Goal: Entertainment & Leisure: Consume media (video, audio)

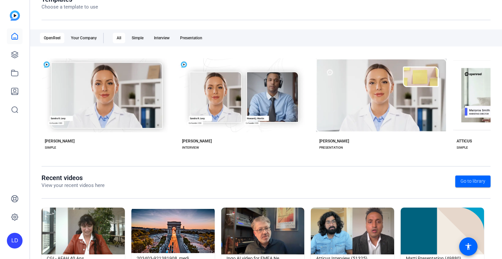
scroll to position [113, 0]
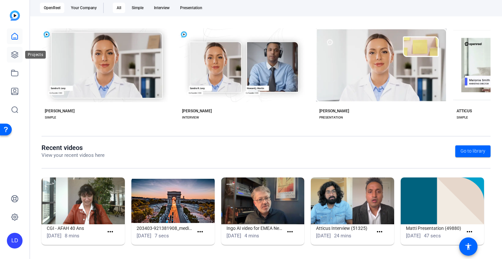
click at [17, 58] on icon at bounding box center [15, 55] width 8 height 8
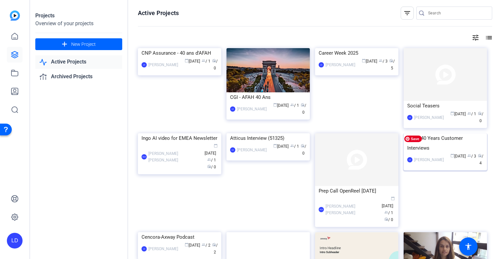
click at [445, 133] on img at bounding box center [445, 133] width 83 height 0
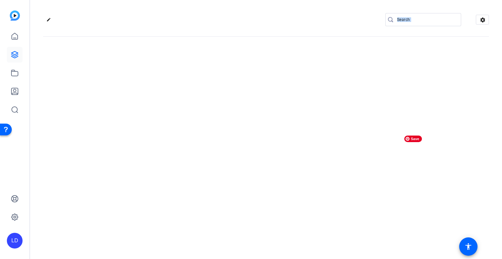
click at [445, 167] on div "edit settings" at bounding box center [266, 129] width 472 height 259
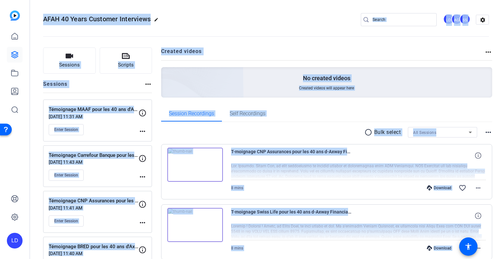
click at [285, 137] on div "radio_button_unchecked Bulk select All Sessions more_horiz" at bounding box center [326, 132] width 331 height 10
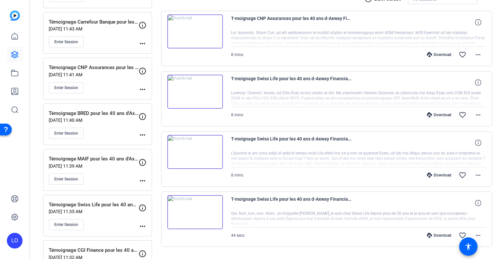
scroll to position [162, 0]
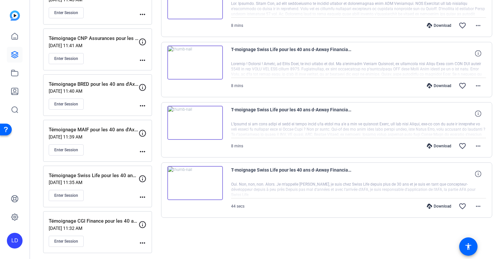
click at [196, 122] on img at bounding box center [195, 123] width 56 height 34
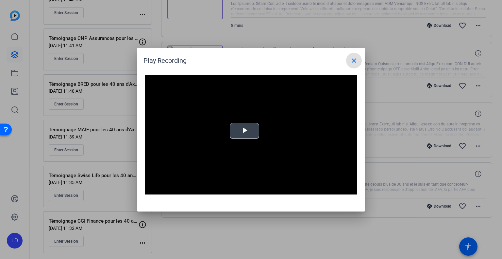
click at [247, 127] on video "Video Player" at bounding box center [251, 135] width 212 height 120
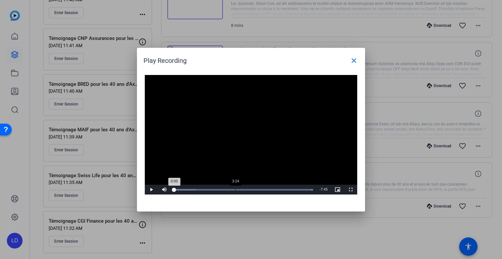
click at [237, 187] on div "Loaded : 100.00% 3:24 0:00" at bounding box center [243, 189] width 145 height 10
click at [149, 189] on span "Video Player" at bounding box center [151, 189] width 13 height 0
click at [246, 189] on div "Progress Bar" at bounding box center [254, 190] width 22 height 2
click at [251, 189] on div "Loaded : 100.00% 4:16 4:00" at bounding box center [243, 190] width 139 height 2
click at [256, 187] on div "Loaded : 100.00% 4:32 4:16" at bounding box center [243, 189] width 145 height 10
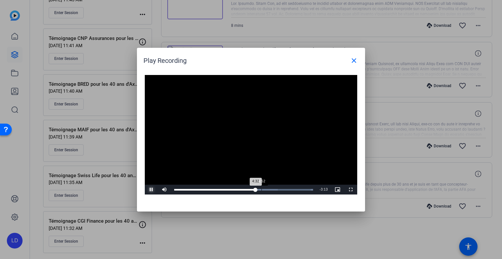
click at [262, 187] on div "Loaded : 100.00% 4:52 4:32" at bounding box center [243, 189] width 145 height 10
click at [273, 187] on div "Loaded : 100.00% 5:29 4:54" at bounding box center [243, 189] width 145 height 10
click at [273, 189] on div "5:30" at bounding box center [223, 190] width 99 height 2
click at [150, 189] on span "Video Player" at bounding box center [151, 189] width 13 height 0
drag, startPoint x: 151, startPoint y: 191, endPoint x: 156, endPoint y: 190, distance: 5.0
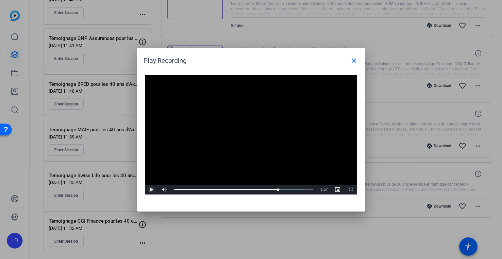
click at [153, 189] on span "Video Player" at bounding box center [151, 189] width 13 height 0
click at [273, 190] on div "Loaded : 100.00% 5:29 5:29" at bounding box center [243, 189] width 145 height 10
click at [274, 190] on div "5:33" at bounding box center [224, 190] width 100 height 2
click at [149, 189] on span "Video Player" at bounding box center [151, 189] width 13 height 0
